Goal: Task Accomplishment & Management: Complete application form

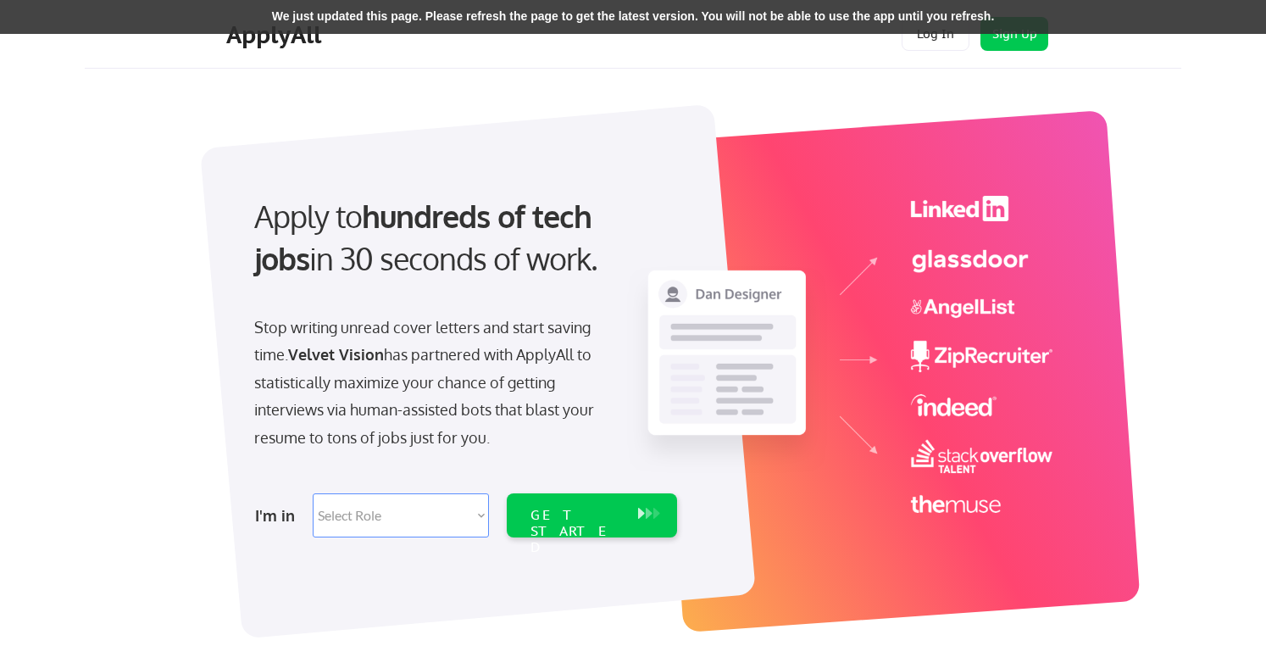
scroll to position [193, 0]
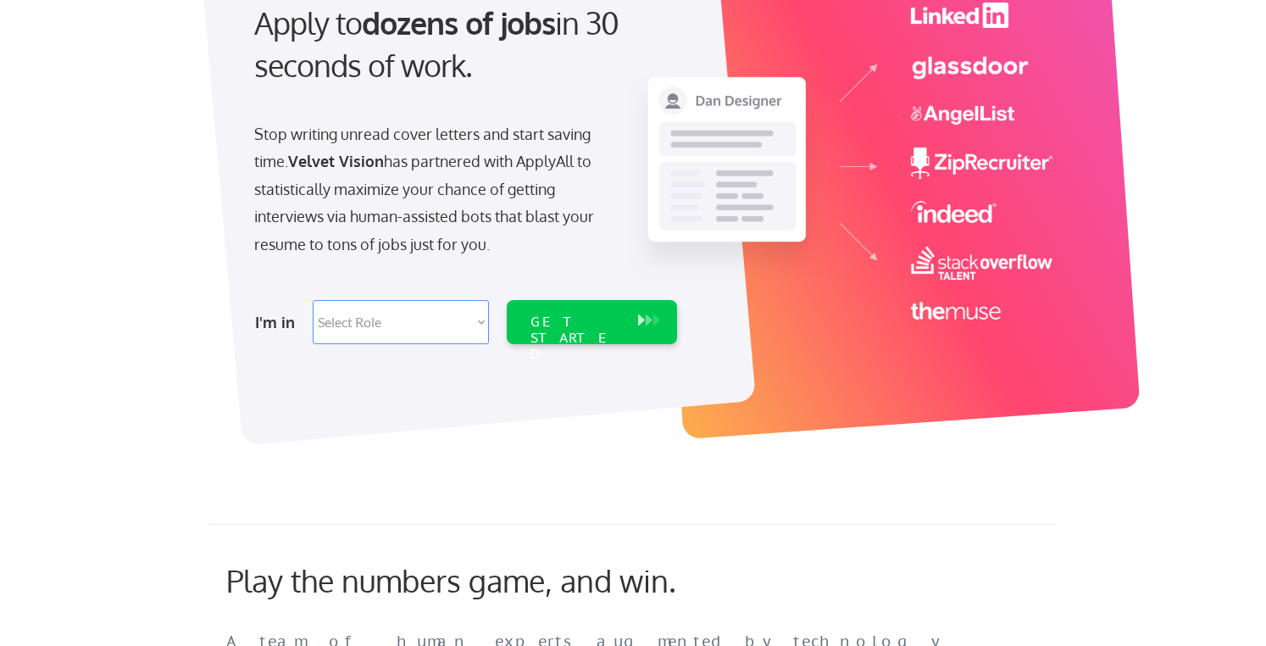
drag, startPoint x: 429, startPoint y: 279, endPoint x: 429, endPoint y: 321, distance: 42.4
click at [429, 320] on div "Apply to dozens of jobs in 30 seconds of work. Stop writing unread cover letter…" at bounding box center [464, 168] width 474 height 367
click at [429, 321] on select "Select Role Software Engineering Product Management Customer Success Sales UI/U…" at bounding box center [401, 322] width 176 height 44
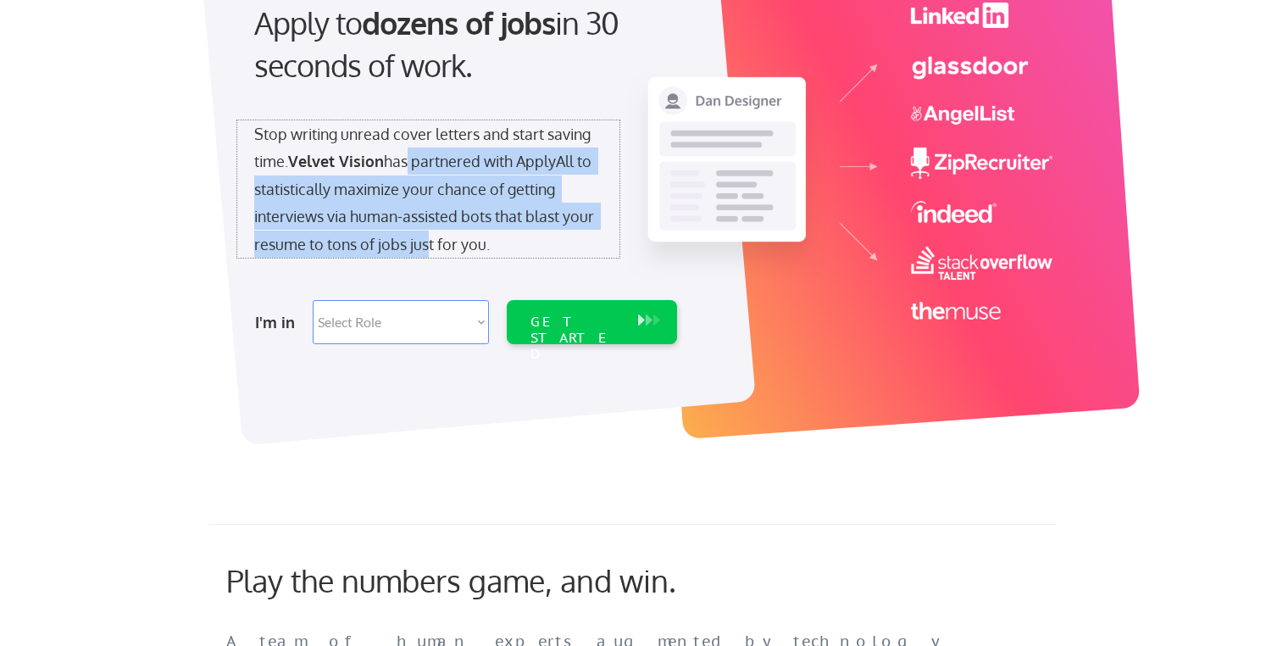
drag, startPoint x: 419, startPoint y: 236, endPoint x: 404, endPoint y: 165, distance: 71.8
click at [404, 165] on div "Stop writing unread cover letters and start saving time. Velvet Vision has part…" at bounding box center [428, 188] width 348 height 137
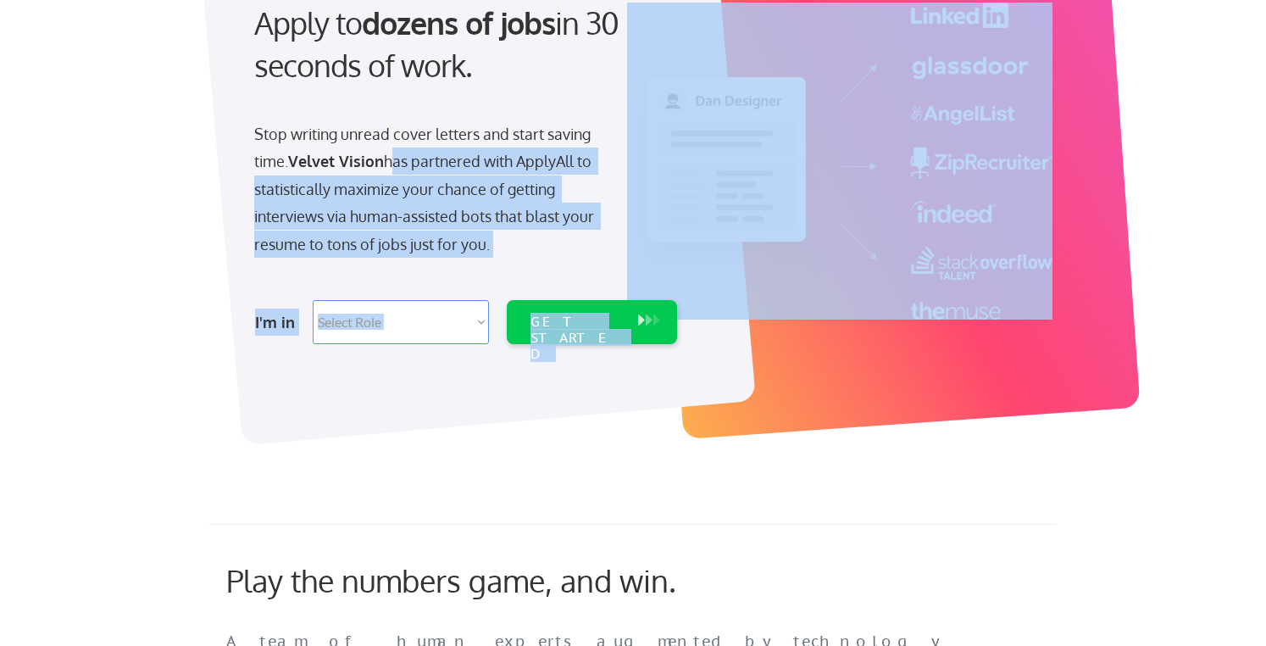
drag, startPoint x: 404, startPoint y: 165, endPoint x: 402, endPoint y: 265, distance: 100.0
click at [404, 265] on div "Apply to dozens of jobs in 30 seconds of work. Stop writing unread cover letter…" at bounding box center [464, 168] width 474 height 367
click at [402, 265] on div "Apply to dozens of jobs in 30 seconds of work. Stop writing unread cover letter…" at bounding box center [464, 168] width 474 height 367
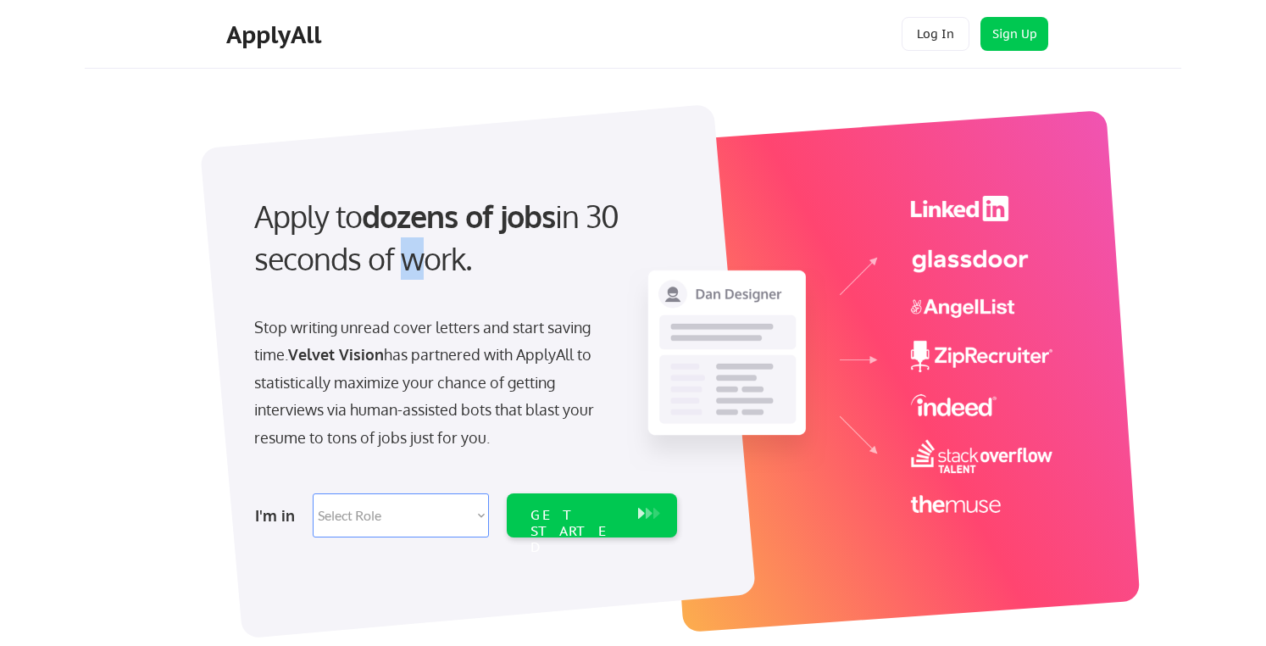
drag, startPoint x: 402, startPoint y: 265, endPoint x: 400, endPoint y: 287, distance: 22.2
click at [400, 287] on div "Apply to dozens of jobs in 30 seconds of work." at bounding box center [462, 252] width 450 height 114
click at [400, 288] on div "Apply to dozens of jobs in 30 seconds of work." at bounding box center [462, 252] width 450 height 114
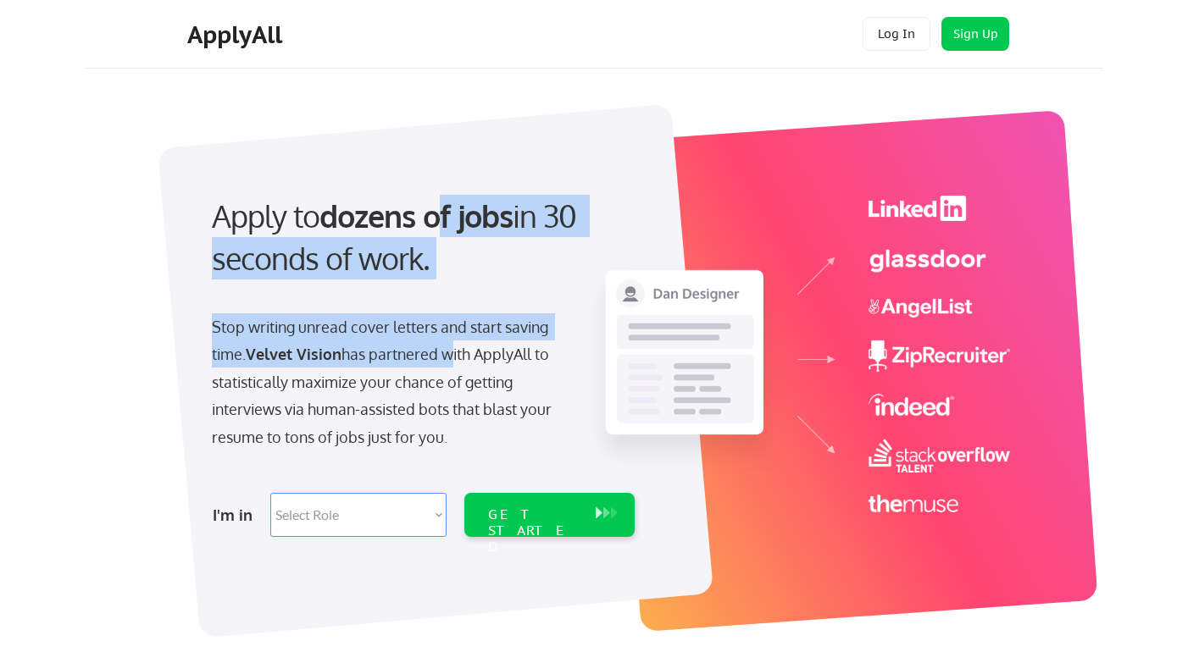
drag, startPoint x: 450, startPoint y: 234, endPoint x: 451, endPoint y: 357, distance: 122.9
click at [451, 357] on div "Apply to dozens of jobs in 30 seconds of work. Stop writing unread cover letter…" at bounding box center [422, 361] width 474 height 367
click at [452, 358] on div "Stop writing unread cover letters and start saving time. Velvet Vision has part…" at bounding box center [386, 381] width 348 height 137
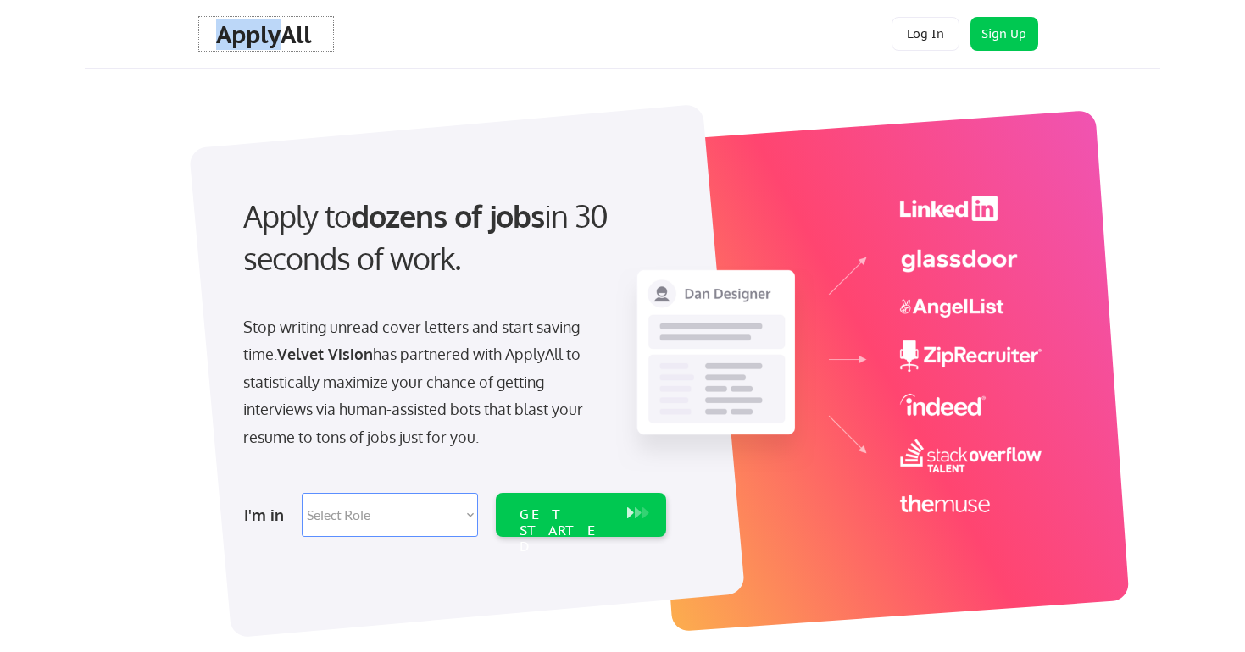
drag, startPoint x: 284, startPoint y: 46, endPoint x: 344, endPoint y: 70, distance: 65.0
click at [344, 70] on body "Apply to dozens of jobs in 30 seconds of work. Stop writing unread cover letter…" at bounding box center [622, 326] width 1245 height 652
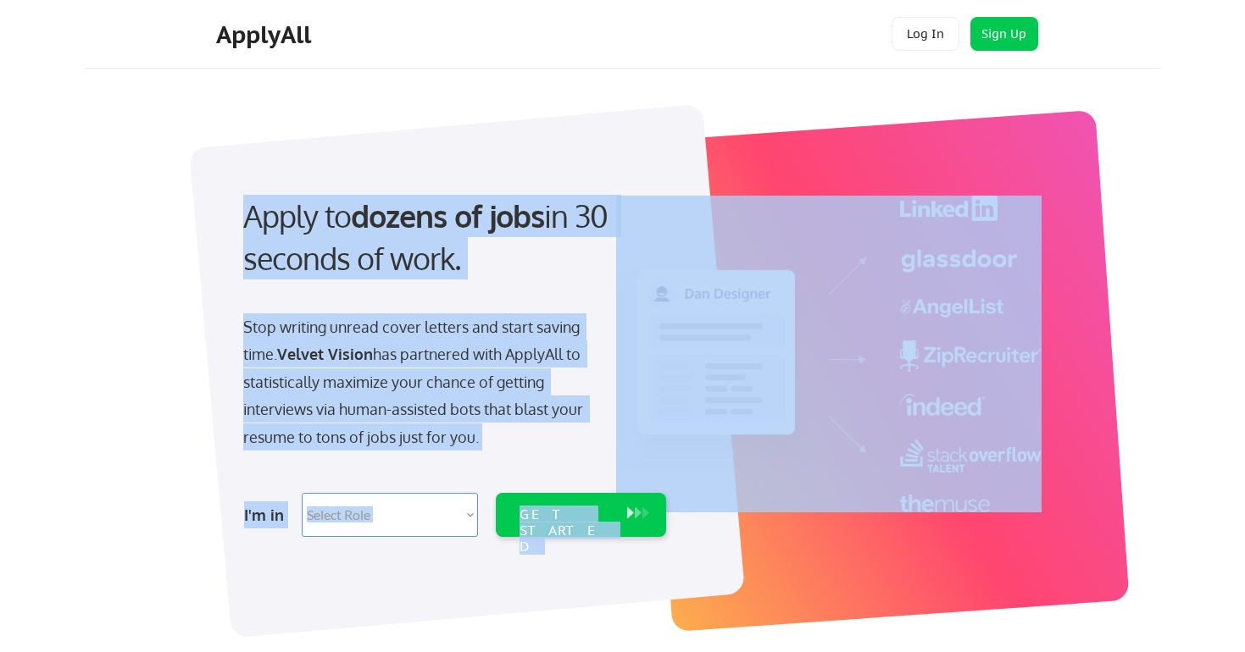
drag, startPoint x: 433, startPoint y: 73, endPoint x: 437, endPoint y: 85, distance: 12.6
click at [437, 85] on div "Apply to dozens of jobs in 30 seconds of work. Stop writing unread cover letter…" at bounding box center [632, 371] width 1055 height 581
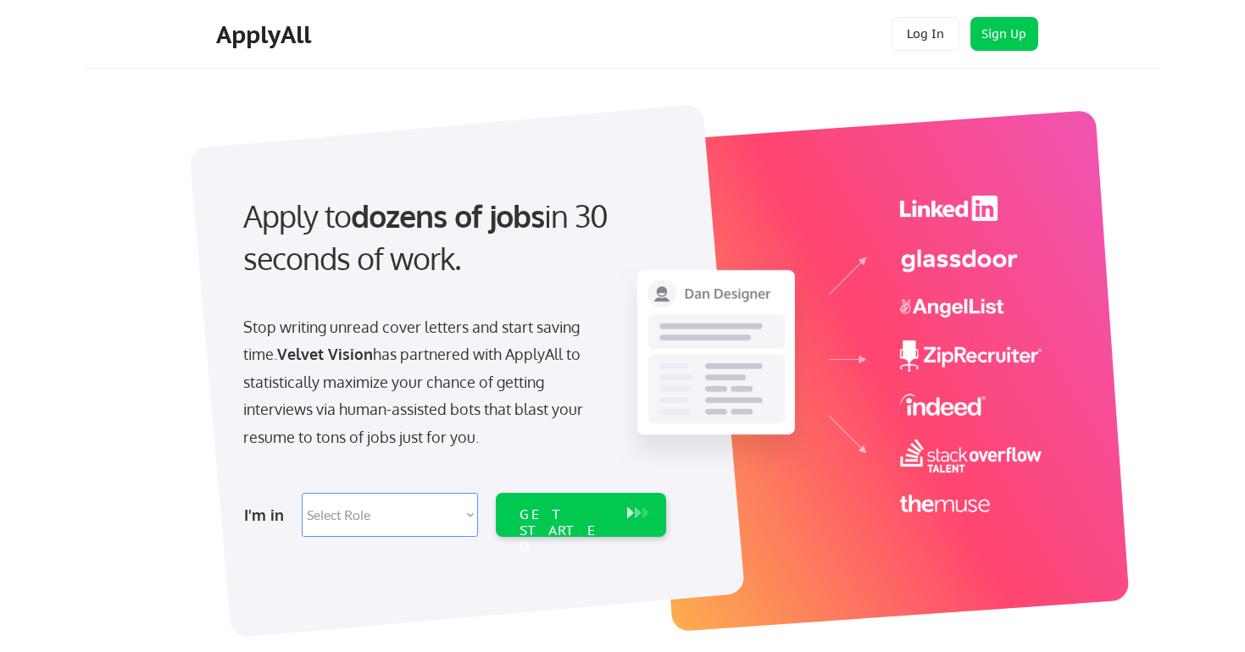
drag, startPoint x: 551, startPoint y: 237, endPoint x: 549, endPoint y: 346, distance: 108.5
click at [549, 346] on div "Apply to dozens of jobs in 30 seconds of work. Stop writing unread cover letter…" at bounding box center [453, 361] width 474 height 367
click at [549, 346] on div "Stop writing unread cover letters and start saving time. Velvet Vision has part…" at bounding box center [417, 381] width 348 height 137
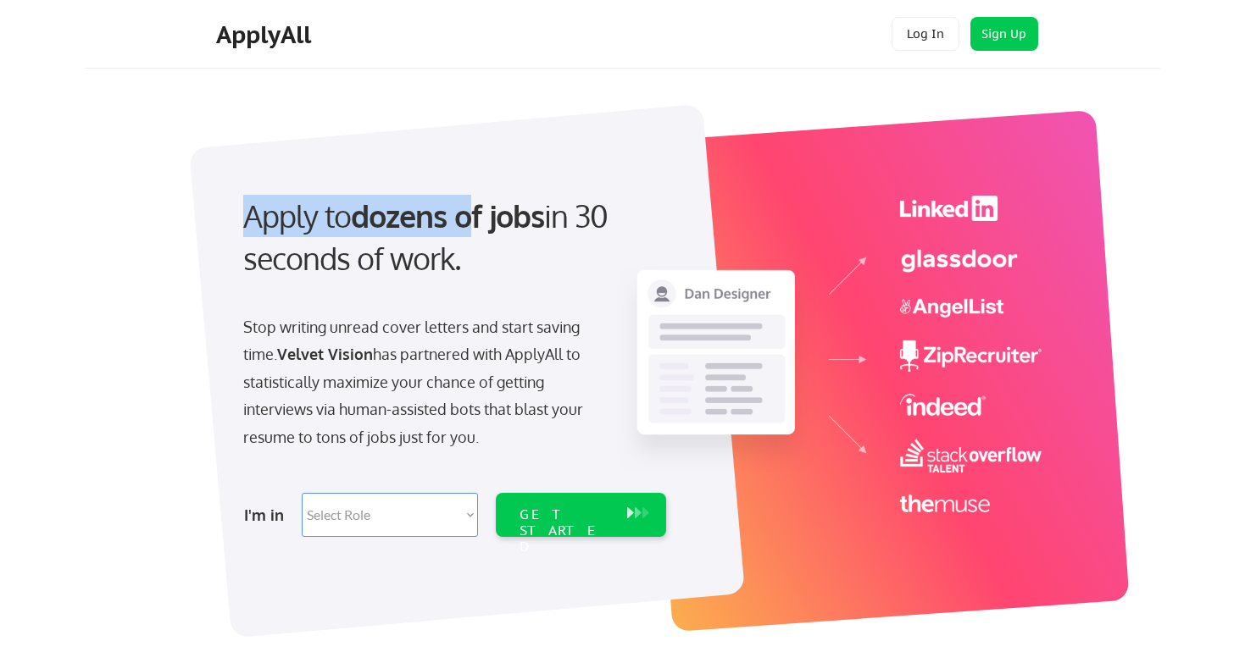
drag, startPoint x: 480, startPoint y: 151, endPoint x: 480, endPoint y: 215, distance: 64.4
click at [480, 215] on div "Apply to dozens of jobs in 30 seconds of work. Stop writing unread cover letter…" at bounding box center [632, 367] width 847 height 541
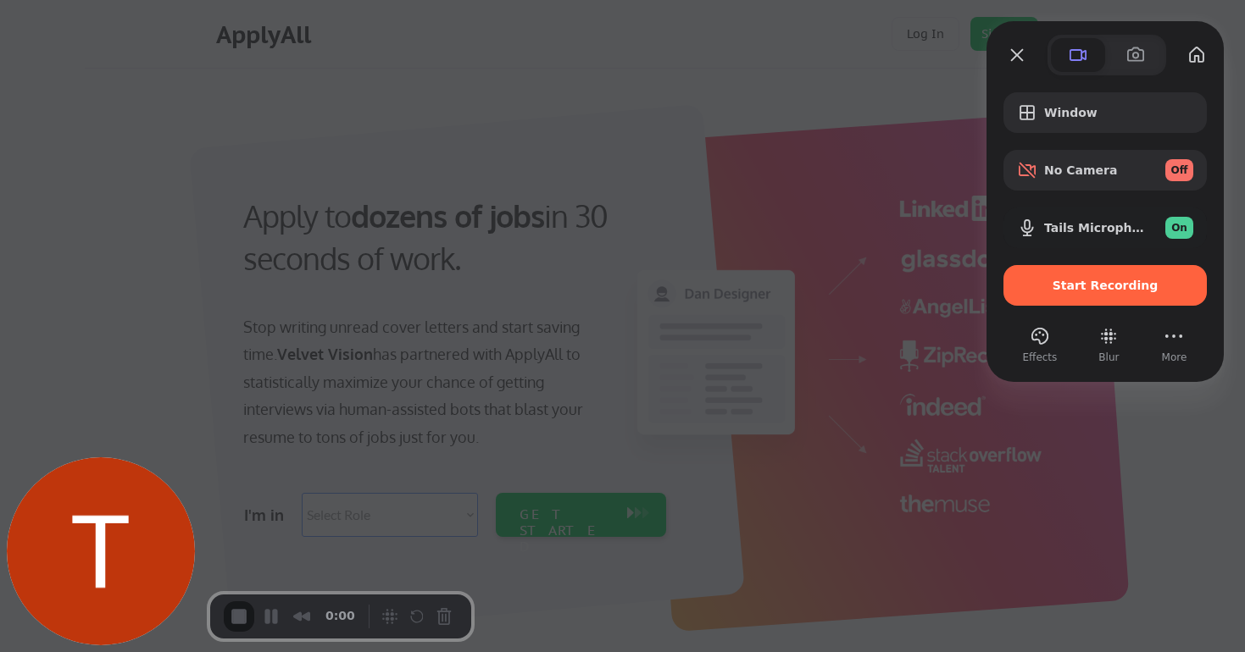
click at [583, 42] on div at bounding box center [622, 326] width 1245 height 652
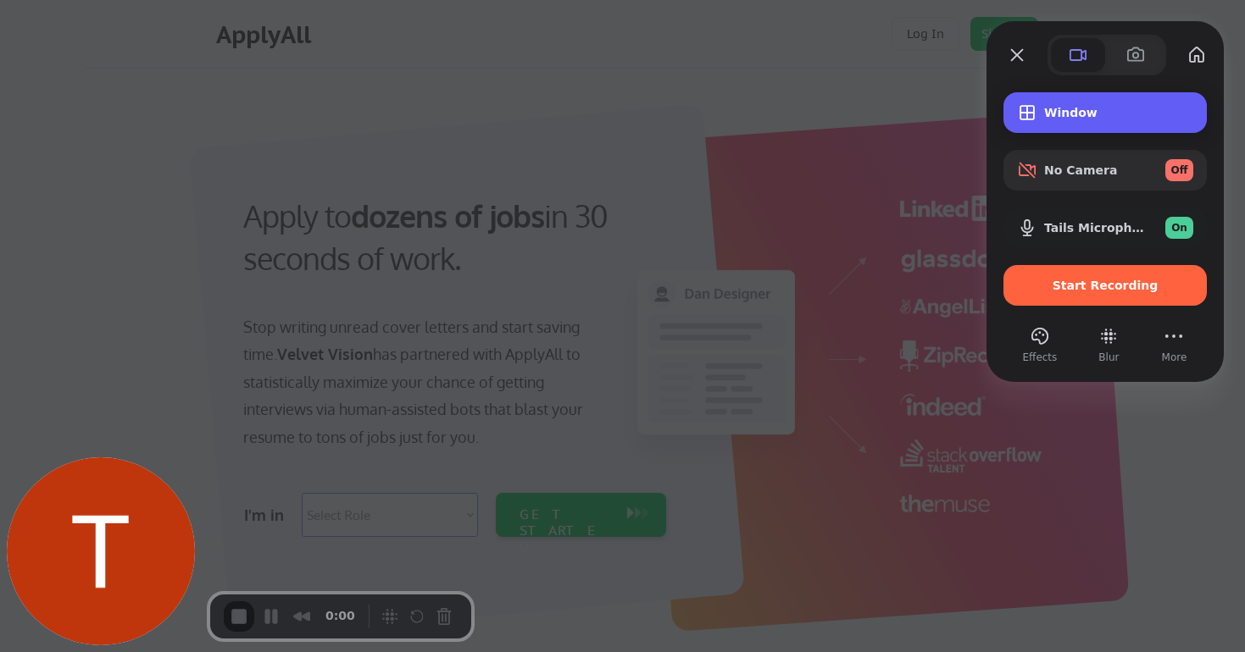
click at [1085, 119] on span "Window" at bounding box center [1118, 113] width 149 height 14
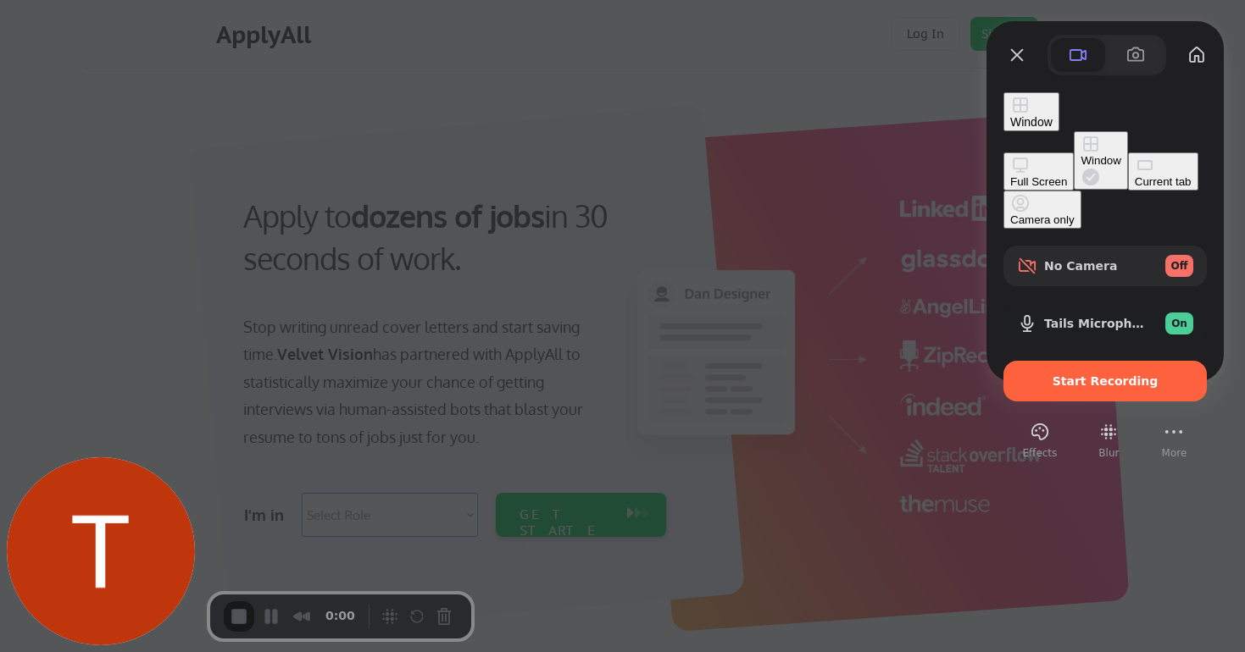
click at [1010, 175] on div "Full Screen" at bounding box center [1038, 181] width 57 height 13
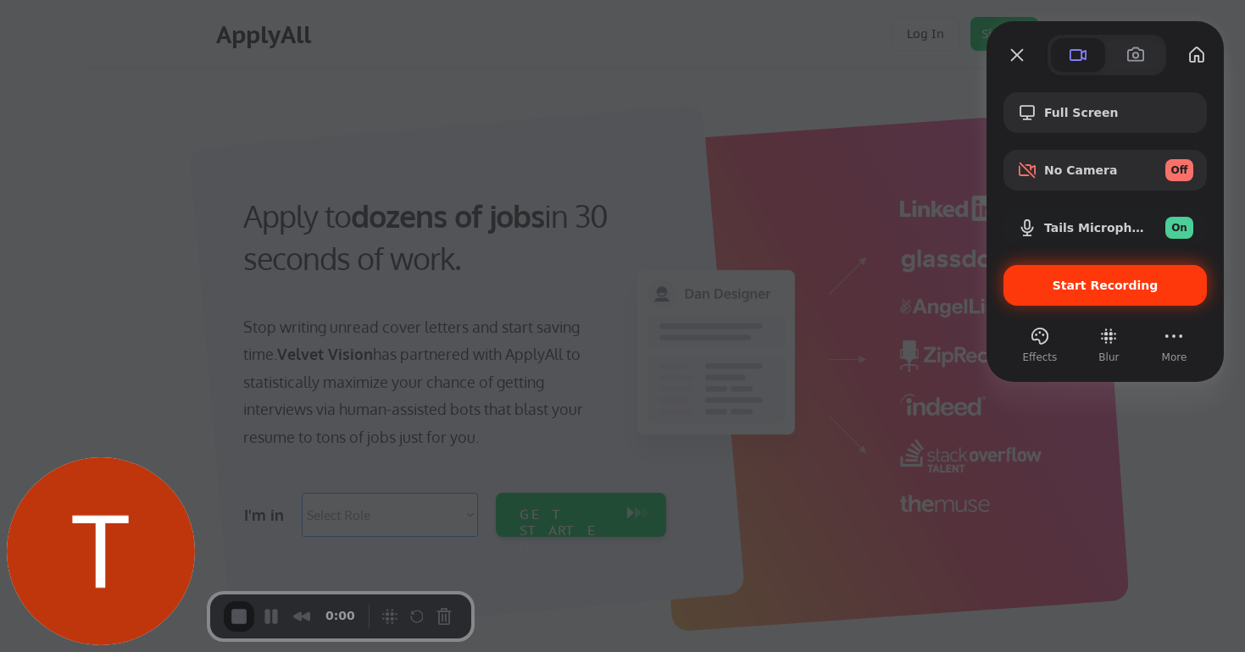
click at [1060, 280] on span "Start Recording" at bounding box center [1105, 286] width 106 height 14
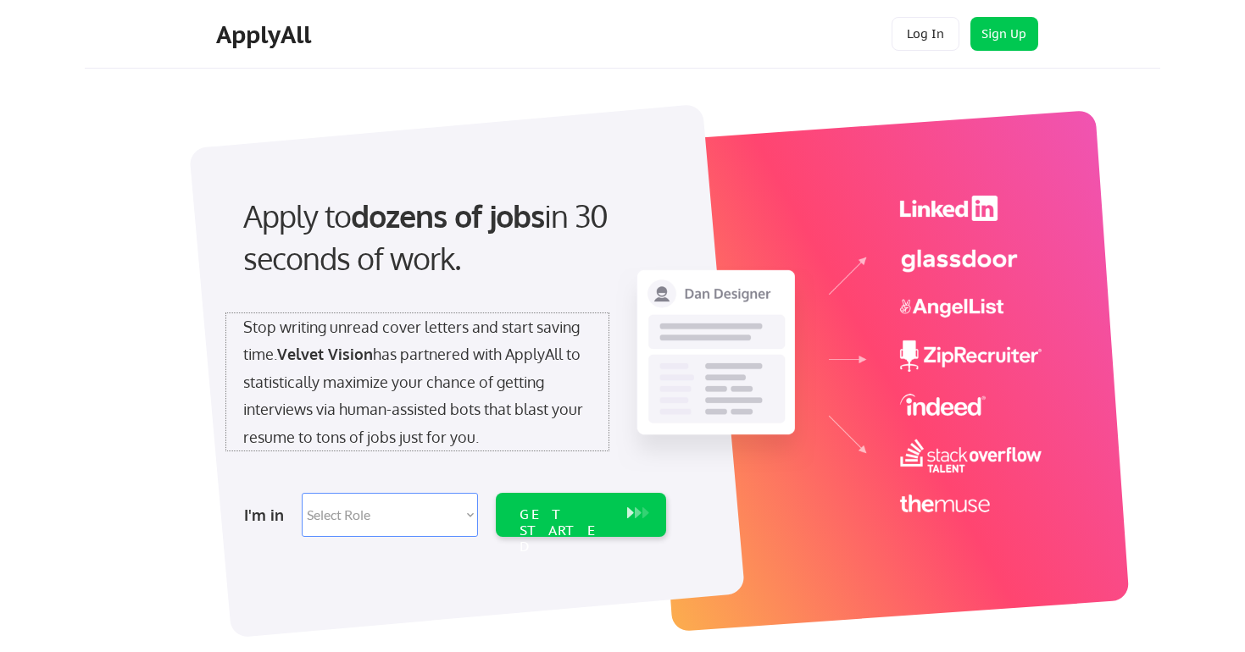
drag, startPoint x: 350, startPoint y: 346, endPoint x: 337, endPoint y: 313, distance: 35.4
click at [337, 313] on div "Apply to dozens of jobs in 30 seconds of work. Stop writing unread cover letter…" at bounding box center [453, 361] width 474 height 367
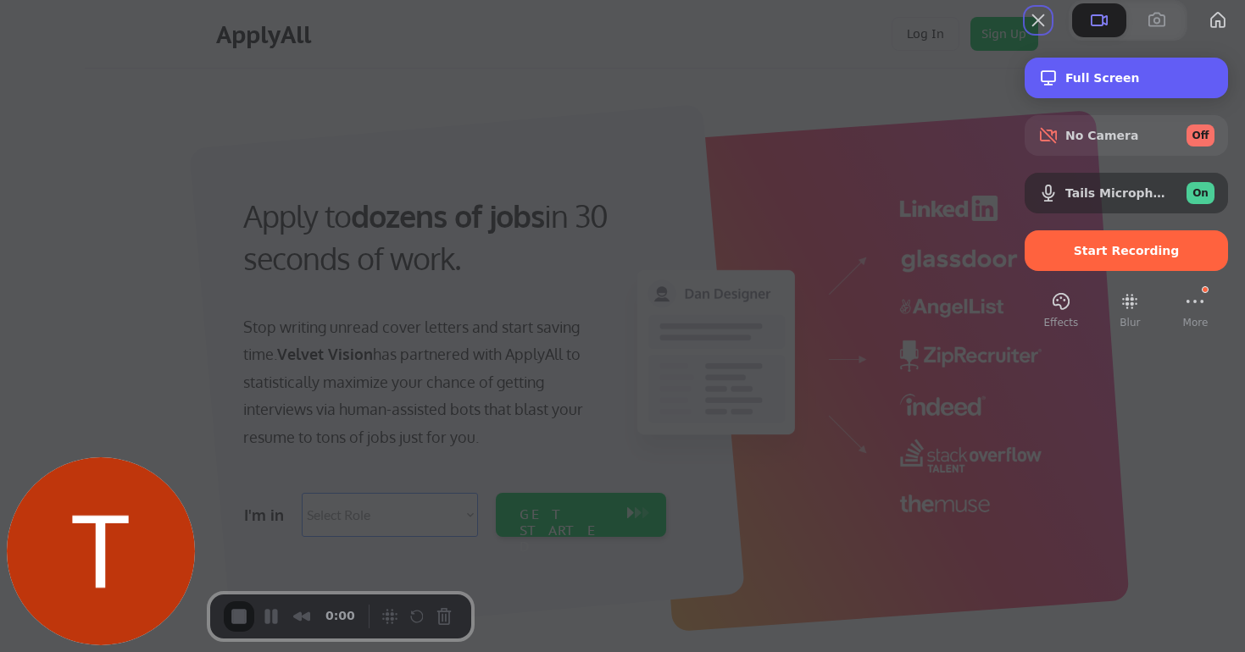
click at [1065, 85] on span "Full Screen" at bounding box center [1139, 78] width 149 height 14
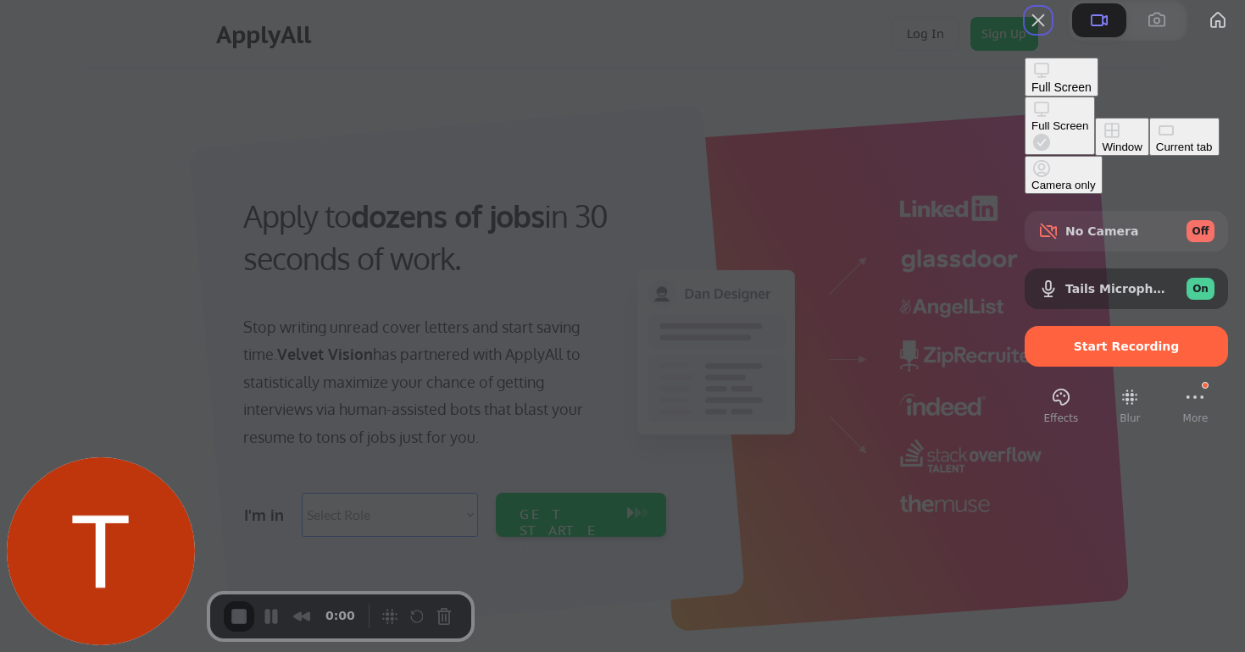
click at [1101, 153] on div "Window" at bounding box center [1121, 147] width 40 height 13
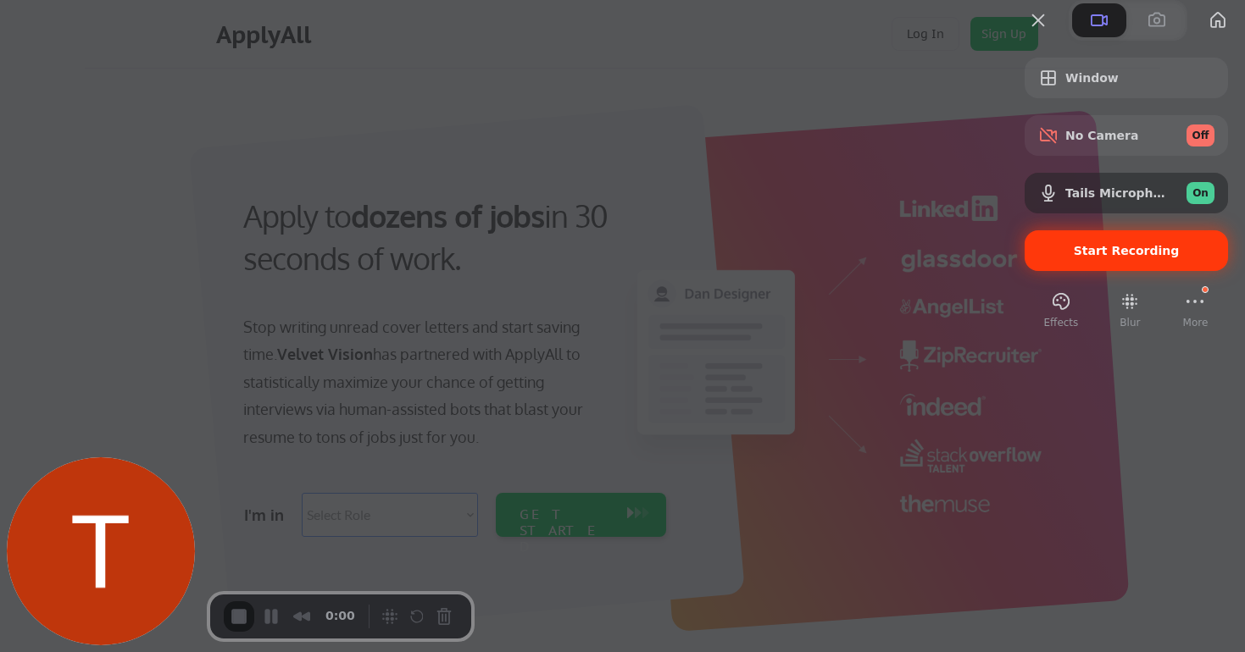
click at [1095, 258] on span "Start Recording" at bounding box center [1126, 251] width 106 height 14
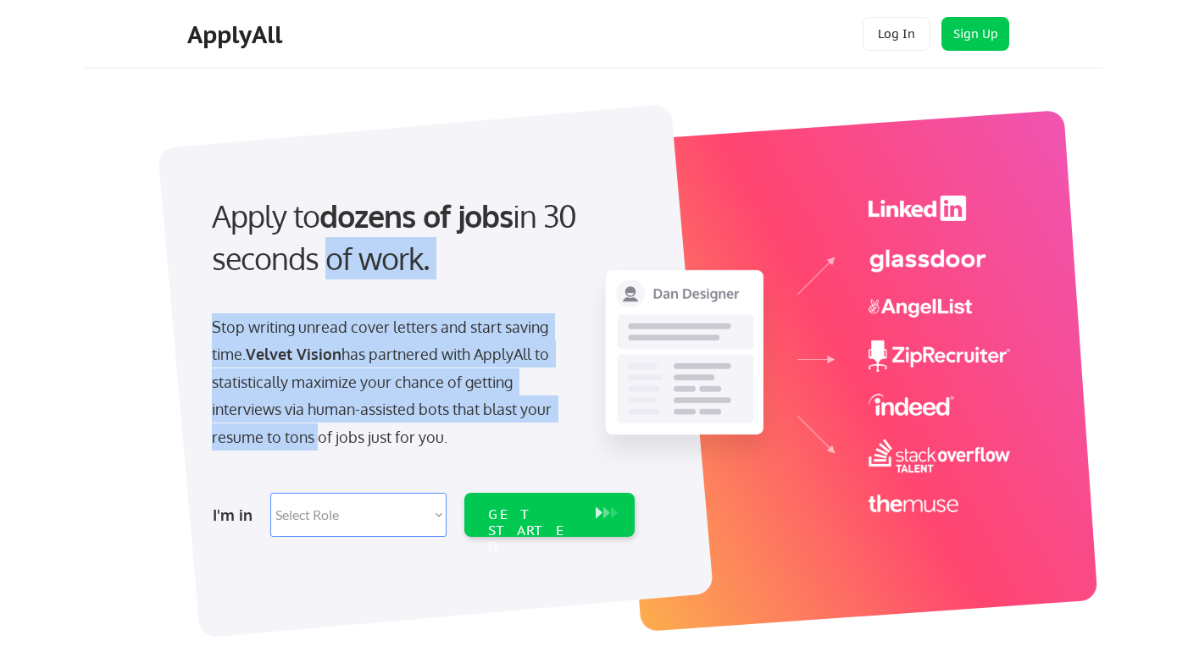
drag, startPoint x: 315, startPoint y: 238, endPoint x: 312, endPoint y: 424, distance: 186.4
click at [312, 424] on div "Apply to dozens of jobs in 30 seconds of work. Stop writing unread cover letter…" at bounding box center [422, 361] width 474 height 367
click at [312, 424] on div "Stop writing unread cover letters and start saving time. Velvet Vision has part…" at bounding box center [386, 381] width 348 height 137
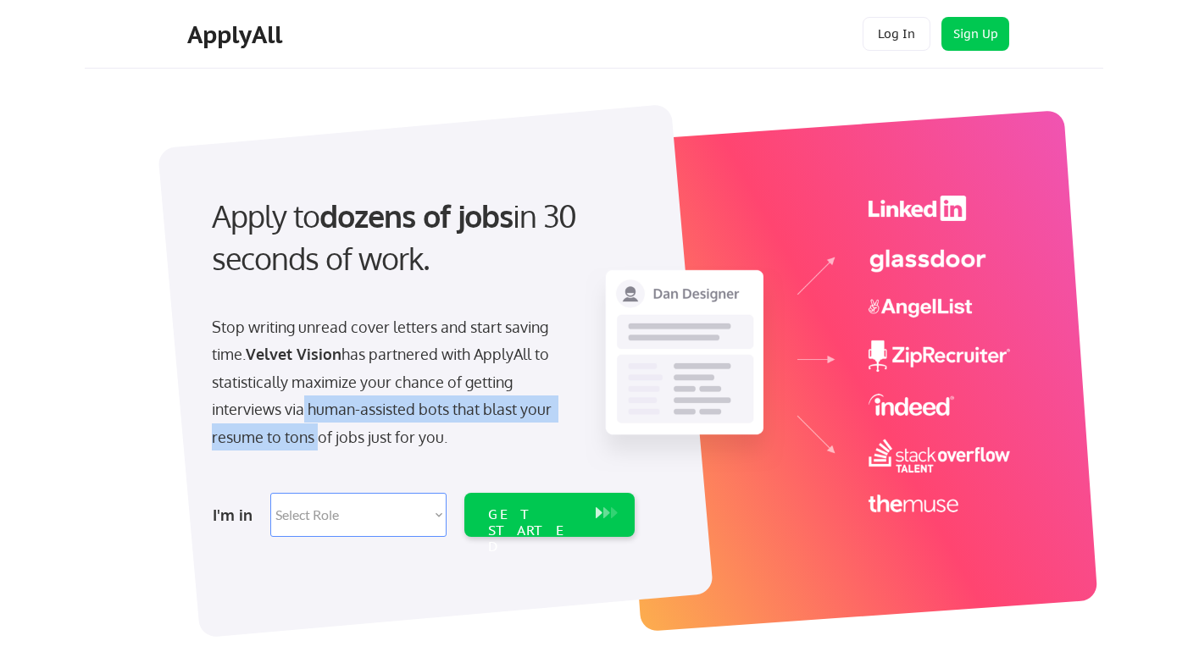
drag, startPoint x: 312, startPoint y: 424, endPoint x: 302, endPoint y: 399, distance: 27.1
click at [301, 399] on div "Stop writing unread cover letters and start saving time. Velvet Vision has part…" at bounding box center [386, 381] width 348 height 137
click at [302, 399] on div "Stop writing unread cover letters and start saving time. Velvet Vision has part…" at bounding box center [386, 381] width 348 height 137
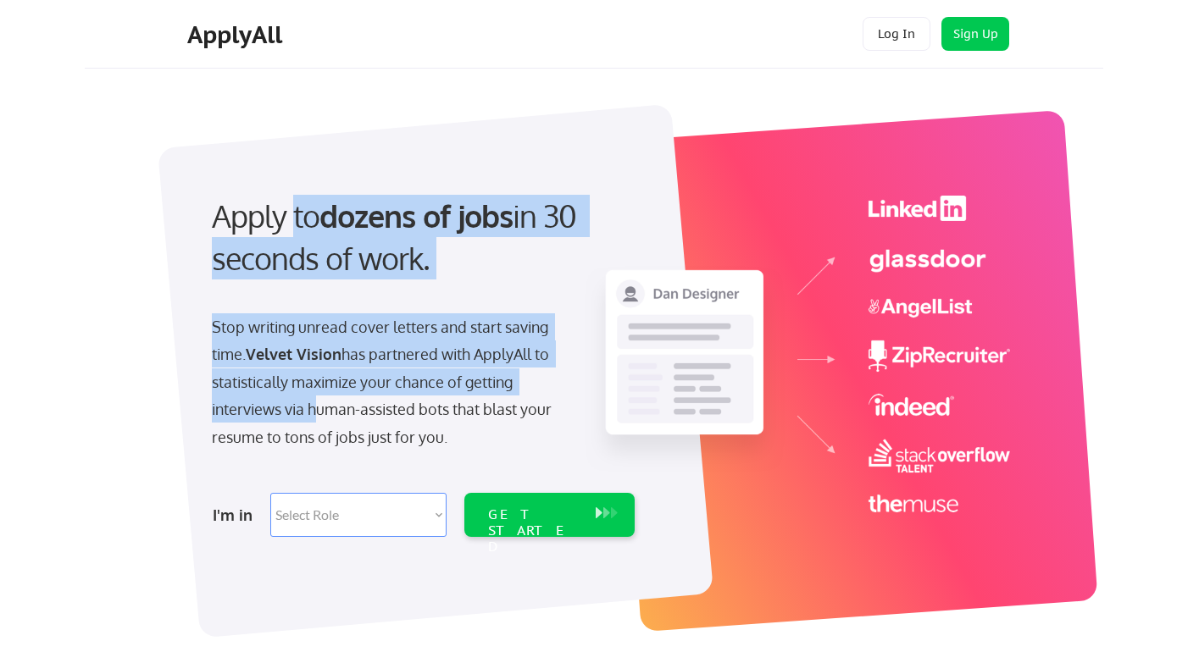
drag, startPoint x: 302, startPoint y: 399, endPoint x: 297, endPoint y: 222, distance: 177.1
click at [297, 222] on div "Apply to dozens of jobs in 30 seconds of work. Stop writing unread cover letter…" at bounding box center [422, 361] width 474 height 367
click at [297, 221] on div "Apply to dozens of jobs in 30 seconds of work." at bounding box center [420, 238] width 416 height 86
